Goal: Task Accomplishment & Management: Use online tool/utility

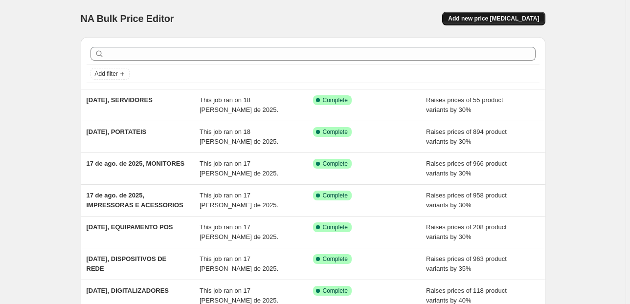
click at [498, 22] on span "Add new price [MEDICAL_DATA]" at bounding box center [493, 19] width 91 height 8
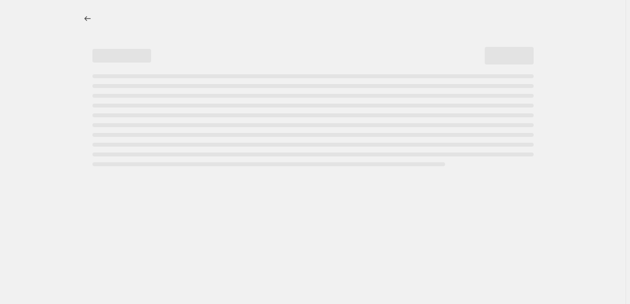
select select "percentage"
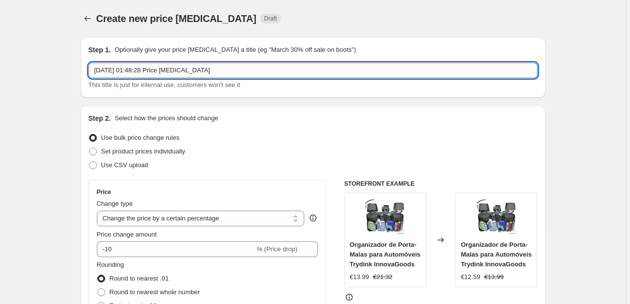
drag, startPoint x: 201, startPoint y: 76, endPoint x: 136, endPoint y: 74, distance: 65.5
click at [136, 74] on input "18/08/2025, 01:48:28 Price change job" at bounding box center [313, 71] width 449 height 16
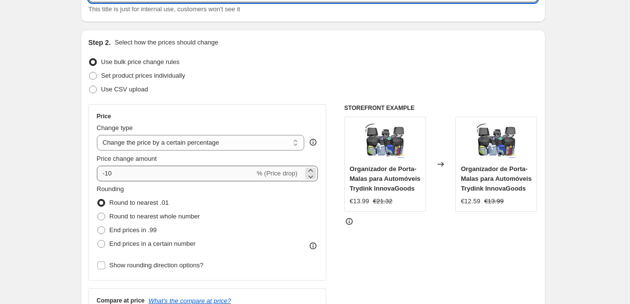
scroll to position [78, 0]
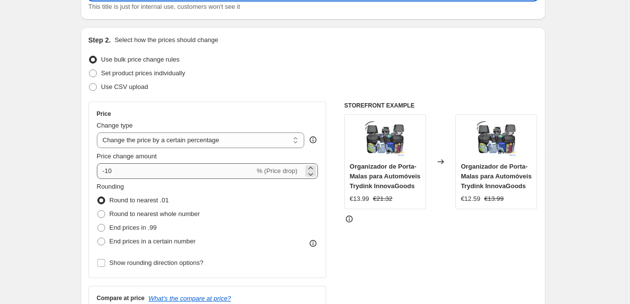
type input "[DATE], TABLETS"
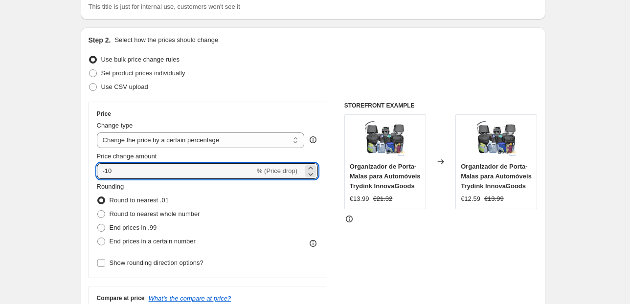
drag, startPoint x: 125, startPoint y: 176, endPoint x: 74, endPoint y: 177, distance: 50.9
type input "29"
click at [117, 221] on label "End prices in .99" at bounding box center [127, 228] width 60 height 14
click at [98, 224] on input "End prices in .99" at bounding box center [97, 224] width 0 height 0
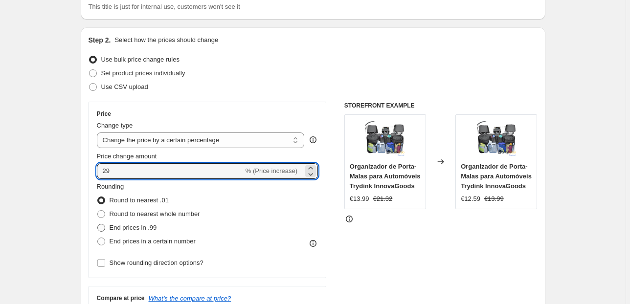
radio input "true"
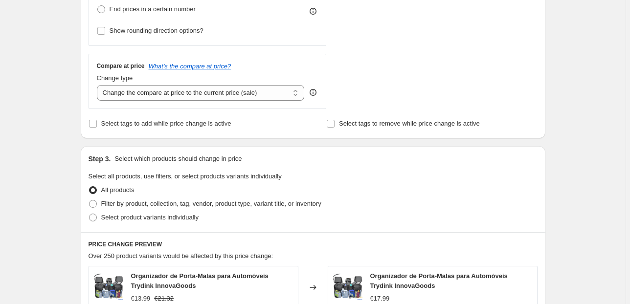
scroll to position [313, 0]
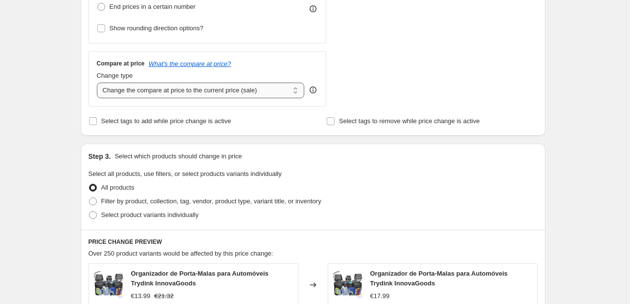
click at [162, 86] on select "Change the compare at price to the current price (sale) Change the compare at p…" at bounding box center [201, 91] width 208 height 16
select select "pp"
click at [98, 83] on select "Change the compare at price to the current price (sale) Change the compare at p…" at bounding box center [201, 91] width 208 height 16
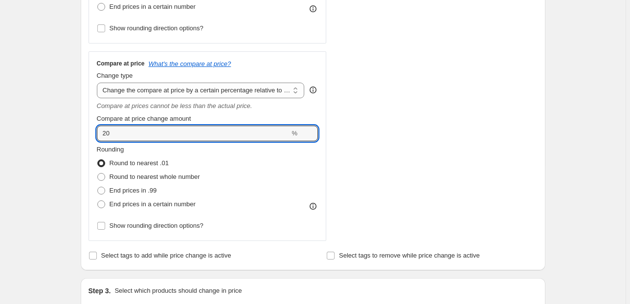
drag, startPoint x: 65, startPoint y: 144, endPoint x: 20, endPoint y: 144, distance: 44.5
click at [22, 144] on div "Create new price change job. This page is ready Create new price change job Dra…" at bounding box center [312, 249] width 625 height 1125
type input "65"
click at [31, 136] on div "Create new price change job. This page is ready Create new price change job Dra…" at bounding box center [312, 249] width 625 height 1125
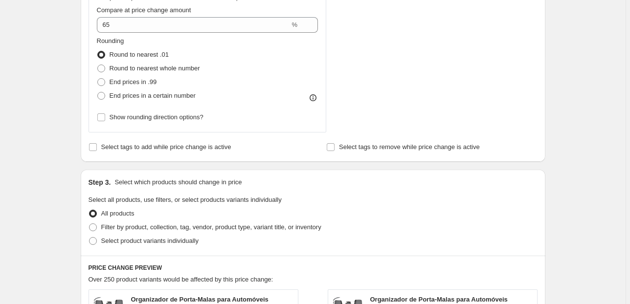
scroll to position [469, 0]
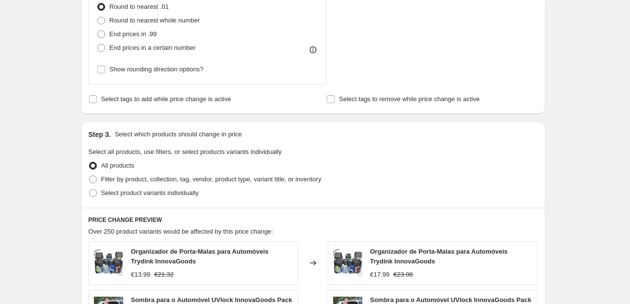
click at [143, 169] on div "All products" at bounding box center [313, 166] width 449 height 14
click at [144, 175] on label "Filter by product, collection, tag, vendor, product type, variant title, or inv…" at bounding box center [205, 180] width 233 height 14
click at [89, 176] on input "Filter by product, collection, tag, vendor, product type, variant title, or inv…" at bounding box center [89, 176] width 0 height 0
radio input "true"
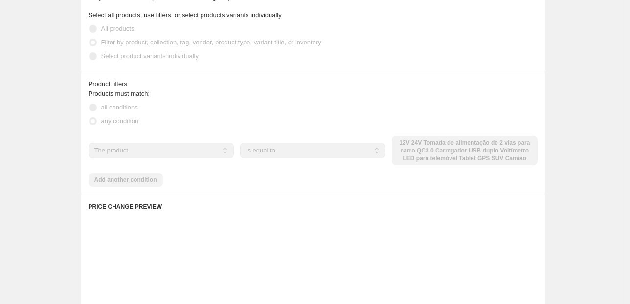
scroll to position [626, 0]
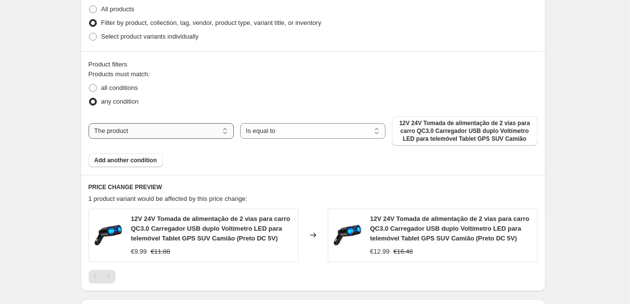
click at [206, 136] on select "The product The product's collection The product's tag The product's vendor The…" at bounding box center [161, 131] width 145 height 16
select select "collection"
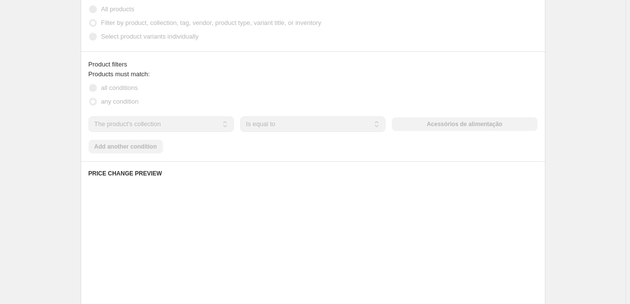
click at [438, 131] on div "The product The product's collection The product's tag The product's vendor The…" at bounding box center [313, 124] width 449 height 16
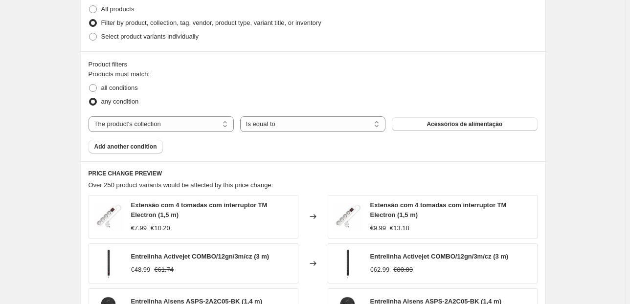
click at [440, 126] on span "Acessórios de alimentação" at bounding box center [464, 124] width 76 height 8
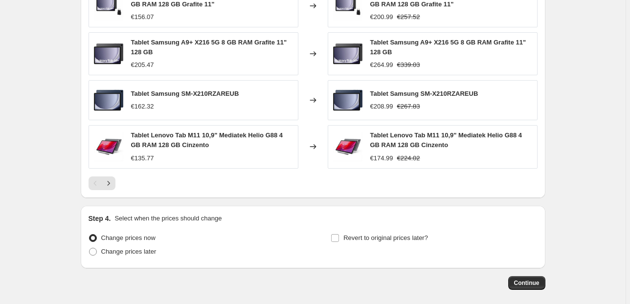
scroll to position [929, 0]
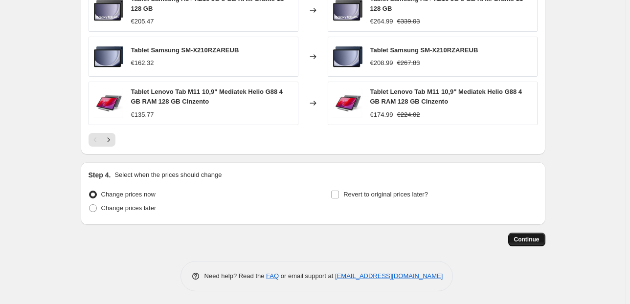
click at [539, 243] on button "Continue" at bounding box center [526, 240] width 37 height 14
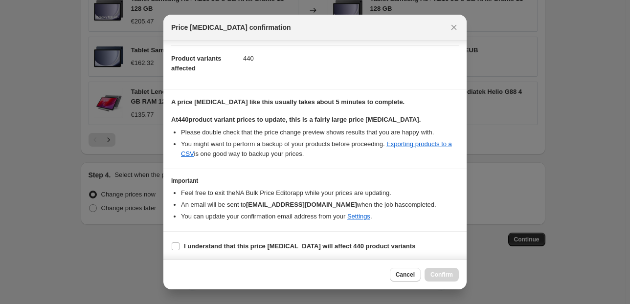
scroll to position [100, 0]
click at [223, 248] on b "I understand that this price change job will affect 440 product variants" at bounding box center [299, 246] width 231 height 7
click at [179, 248] on input "I understand that this price change job will affect 440 product variants" at bounding box center [176, 247] width 8 height 8
checkbox input "true"
click at [436, 274] on span "Confirm" at bounding box center [441, 275] width 22 height 8
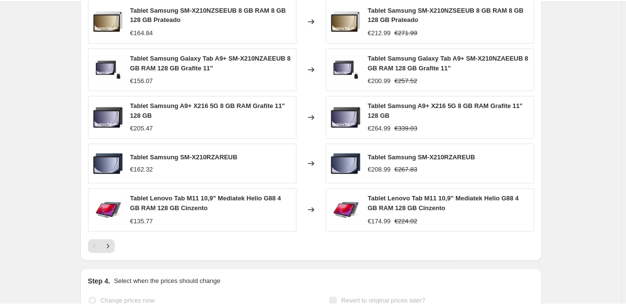
scroll to position [876, 0]
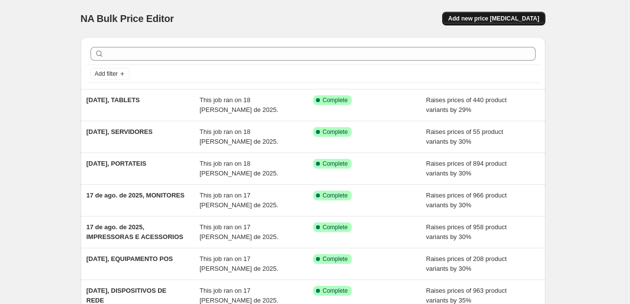
click at [539, 22] on span "Add new price [MEDICAL_DATA]" at bounding box center [493, 19] width 91 height 8
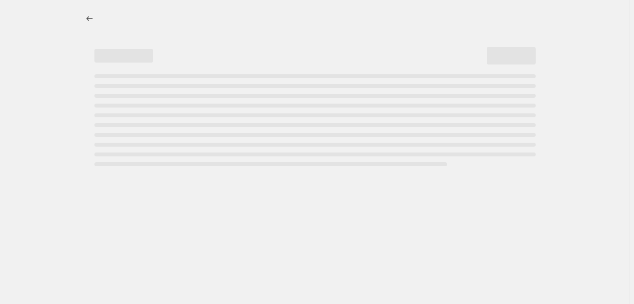
select select "percentage"
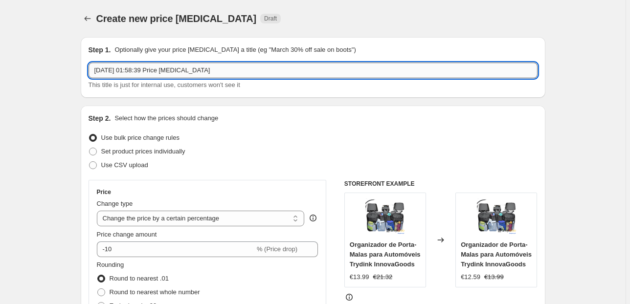
drag, startPoint x: 221, startPoint y: 68, endPoint x: 135, endPoint y: 71, distance: 86.1
click at [135, 71] on input "[DATE] 01:58:39 Price [MEDICAL_DATA]" at bounding box center [313, 71] width 449 height 16
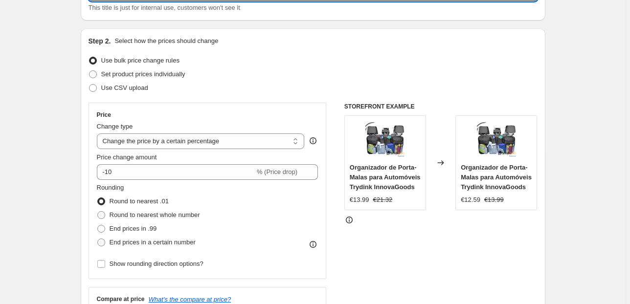
scroll to position [78, 0]
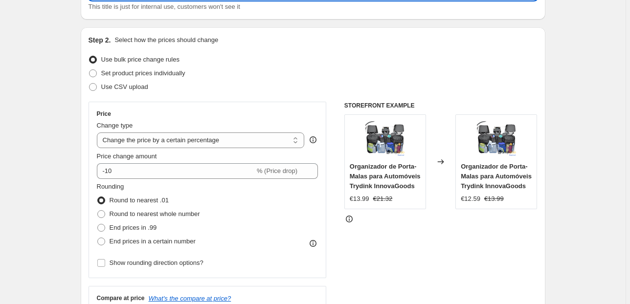
type input "[DATE], ARRUMAÇÃO EXTERIOR"
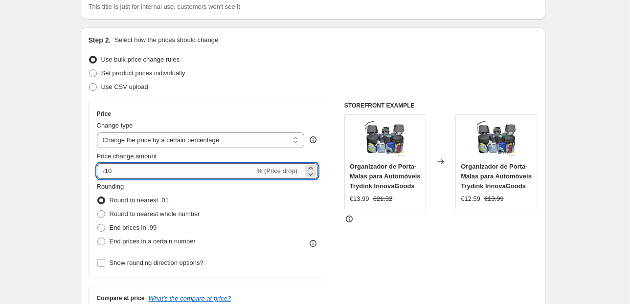
click at [120, 171] on input "-10" at bounding box center [176, 171] width 158 height 16
drag, startPoint x: 120, startPoint y: 171, endPoint x: 74, endPoint y: 171, distance: 46.0
type input "30"
click at [111, 227] on span "End prices in .99" at bounding box center [133, 227] width 47 height 7
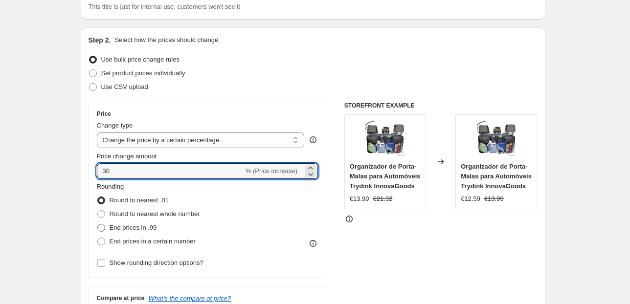
click at [98, 224] on input "End prices in .99" at bounding box center [97, 224] width 0 height 0
radio input "true"
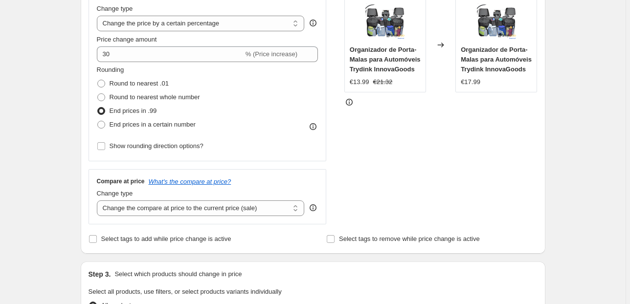
scroll to position [274, 0]
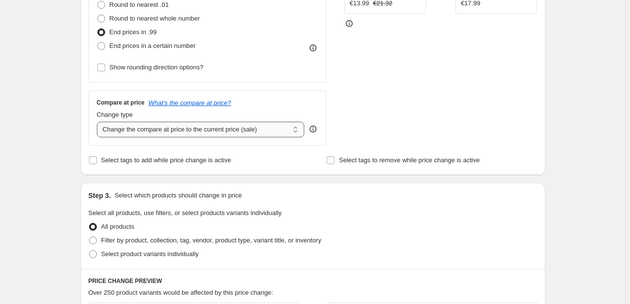
click at [237, 128] on select "Change the compare at price to the current price (sale) Change the compare at p…" at bounding box center [201, 130] width 208 height 16
select select "pp"
click at [98, 122] on select "Change the compare at price to the current price (sale) Change the compare at p…" at bounding box center [201, 130] width 208 height 16
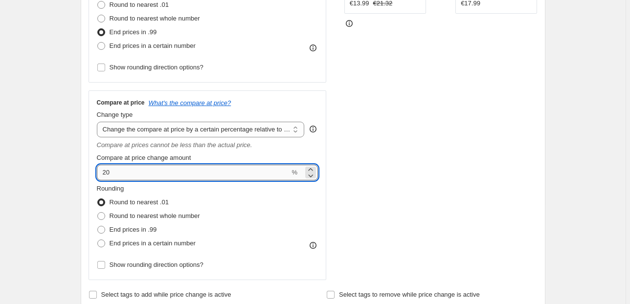
click at [180, 171] on input "20" at bounding box center [193, 173] width 193 height 16
click at [179, 171] on input "20" at bounding box center [193, 173] width 193 height 16
type input "60"
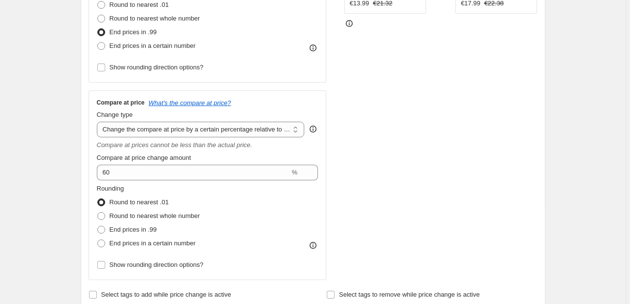
click at [61, 197] on div "Create new price [MEDICAL_DATA]. This page is ready Create new price [MEDICAL_D…" at bounding box center [312, 288] width 625 height 1125
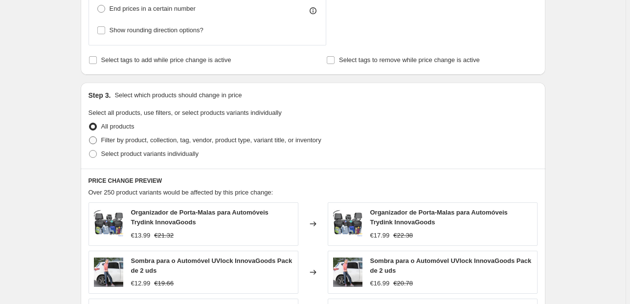
click at [110, 133] on label "Filter by product, collection, tag, vendor, product type, variant title, or inv…" at bounding box center [205, 140] width 233 height 14
click at [89, 136] on input "Filter by product, collection, tag, vendor, product type, variant title, or inv…" at bounding box center [89, 136] width 0 height 0
radio input "true"
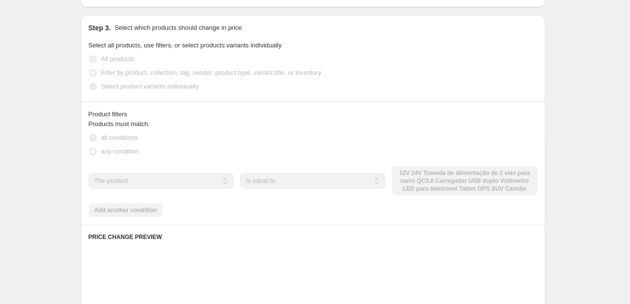
scroll to position [587, 0]
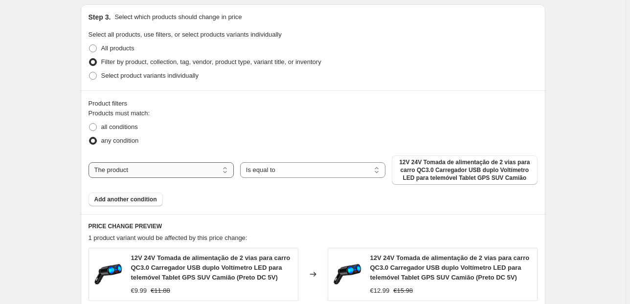
click at [199, 166] on select "The product The product's collection The product's tag The product's vendor The…" at bounding box center [161, 170] width 145 height 16
select select "collection"
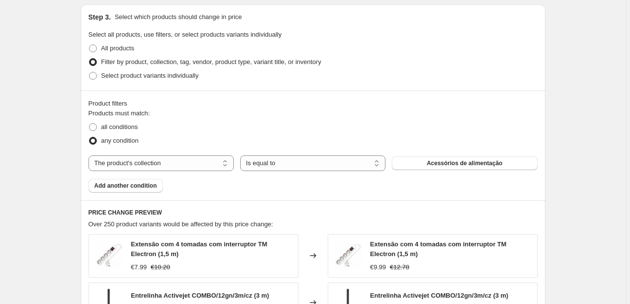
click at [439, 166] on span "Acessórios de alimentação" at bounding box center [464, 163] width 76 height 8
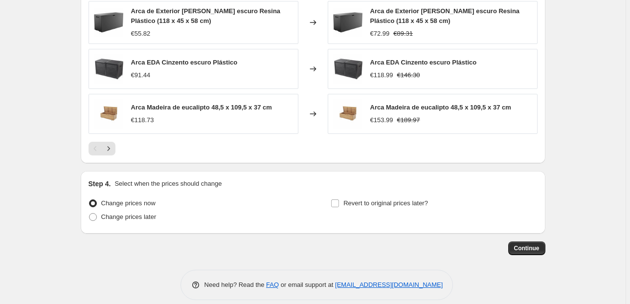
scroll to position [925, 0]
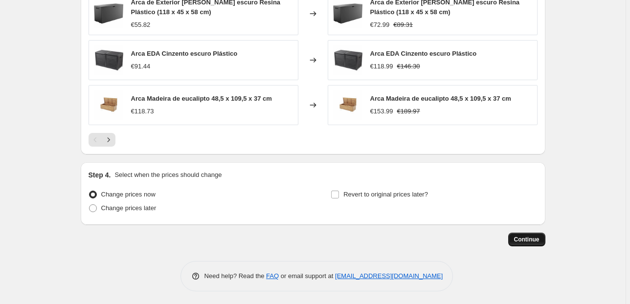
click at [527, 240] on span "Continue" at bounding box center [526, 240] width 25 height 8
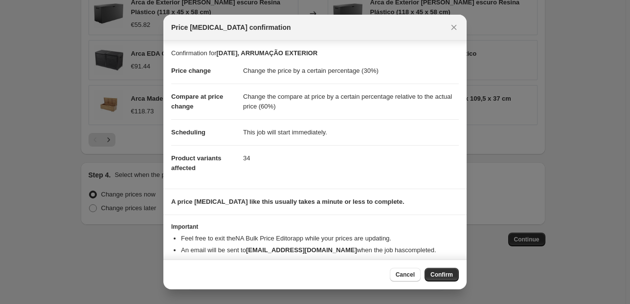
scroll to position [16, 0]
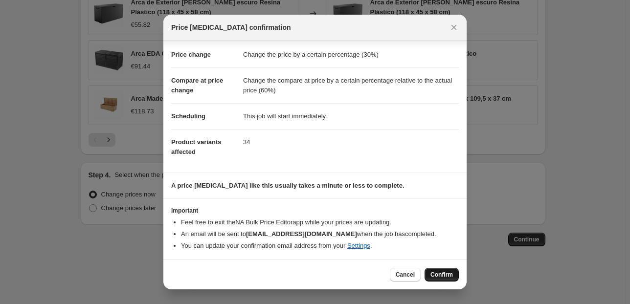
click at [447, 272] on span "Confirm" at bounding box center [441, 275] width 22 height 8
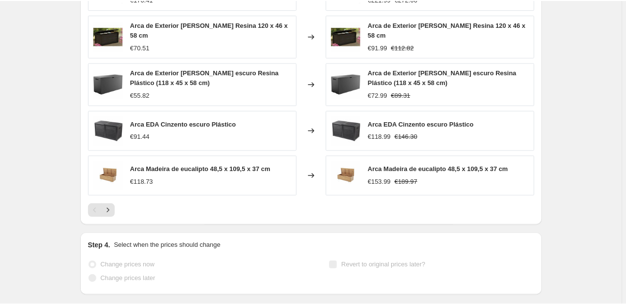
scroll to position [951, 0]
